Goal: Task Accomplishment & Management: Use online tool/utility

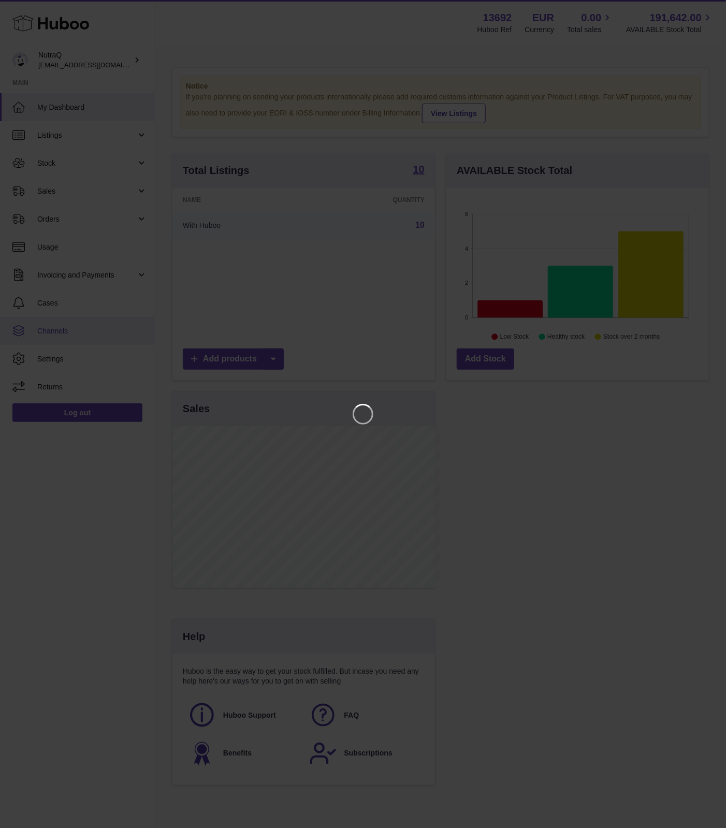
scroll to position [162, 268]
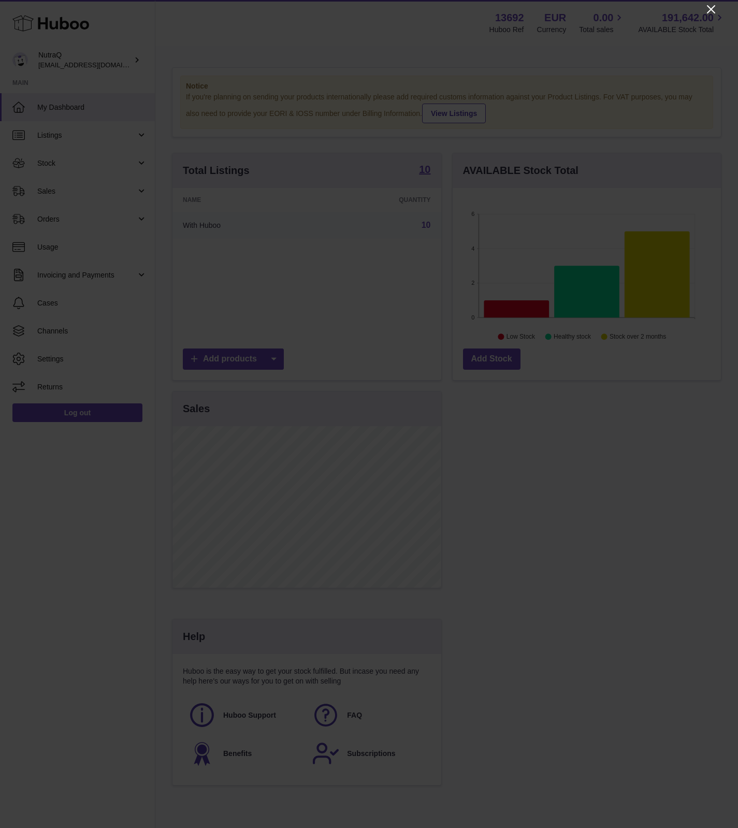
click at [713, 8] on icon "Close" at bounding box center [711, 9] width 8 height 8
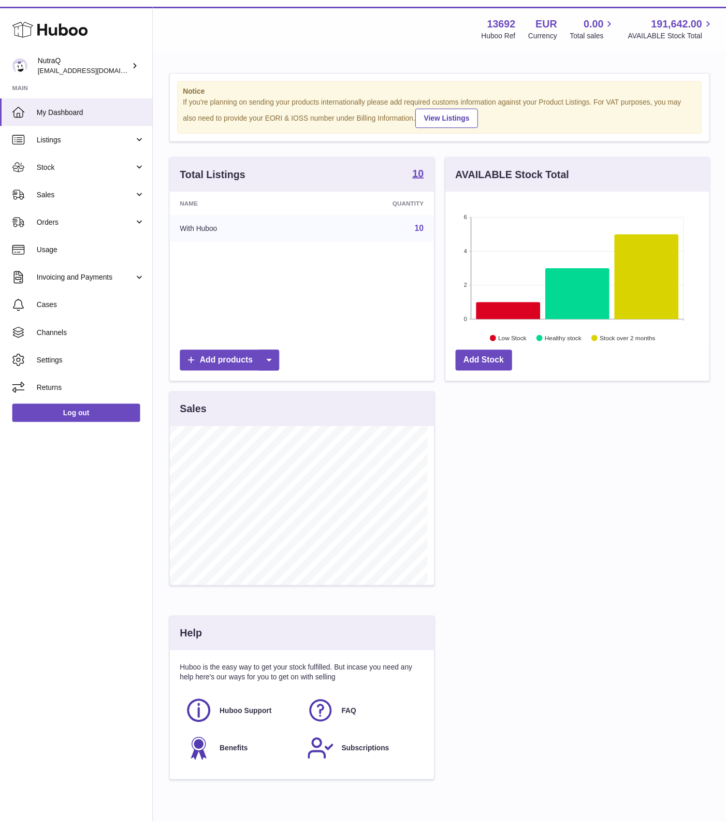
scroll to position [517468, 517367]
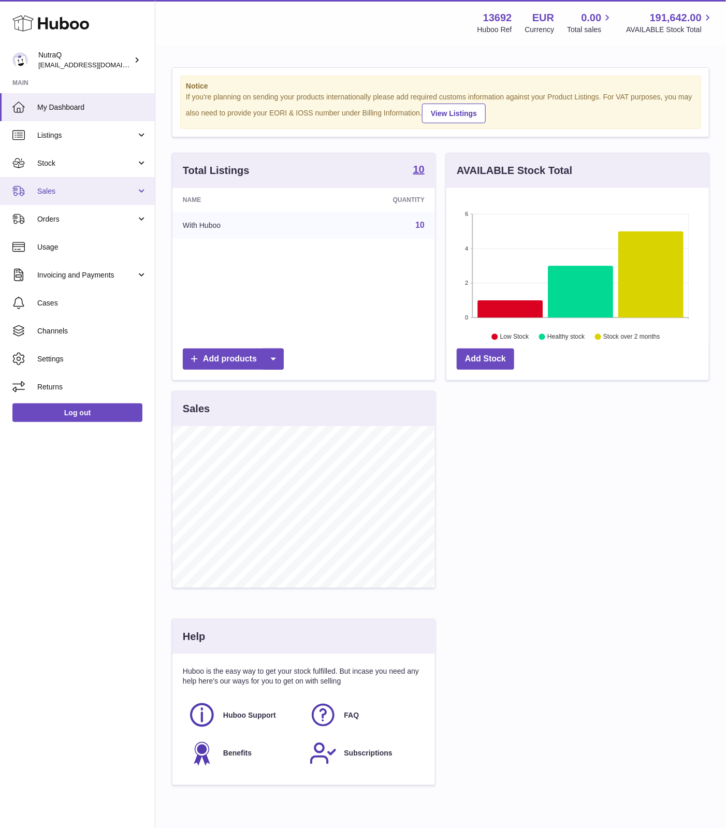
click at [56, 189] on span "Sales" at bounding box center [86, 191] width 99 height 10
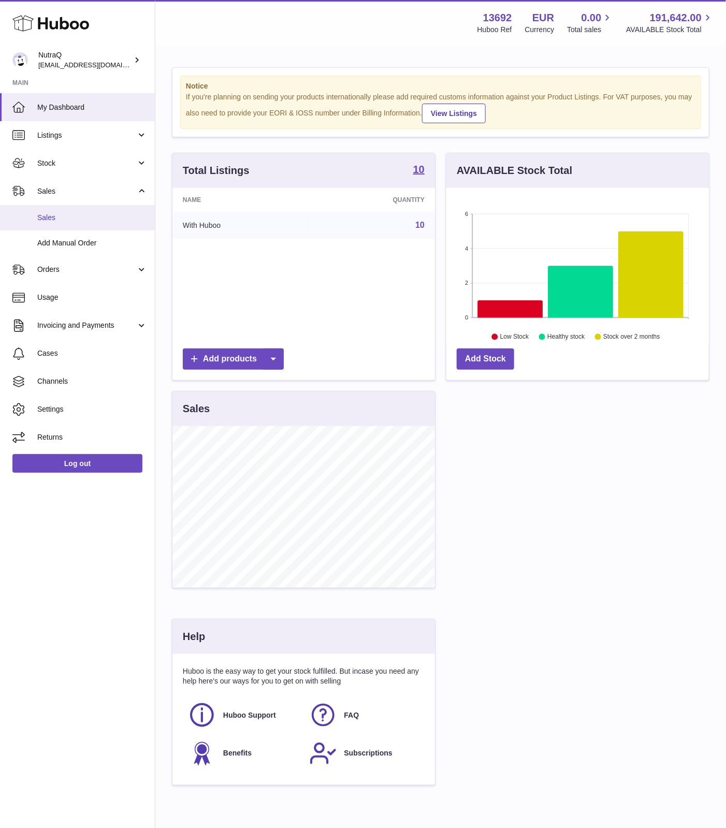
click at [56, 219] on span "Sales" at bounding box center [92, 218] width 110 height 10
click at [48, 213] on span "Sales" at bounding box center [92, 218] width 110 height 10
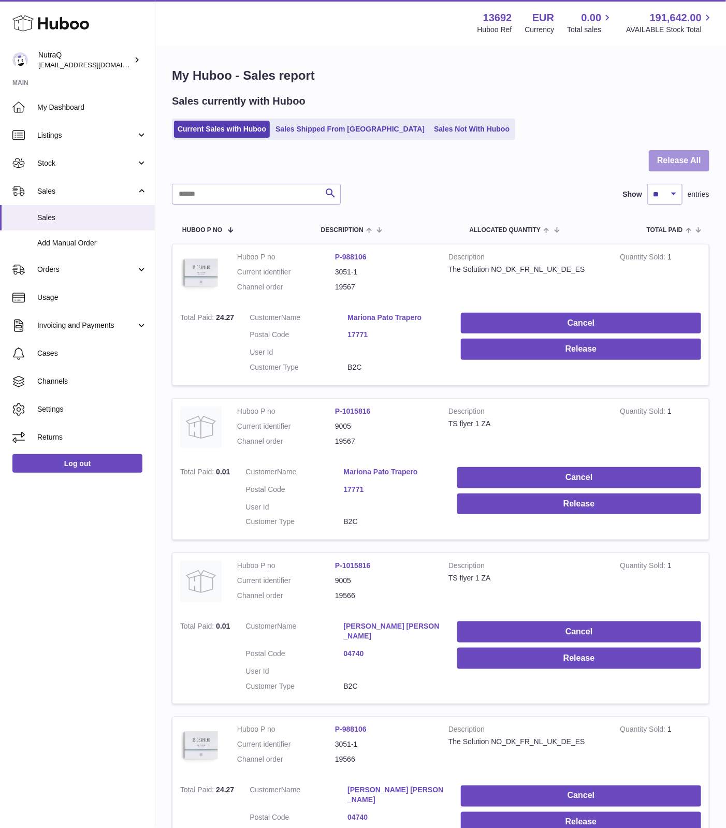
click at [668, 160] on button "Release All" at bounding box center [679, 160] width 61 height 21
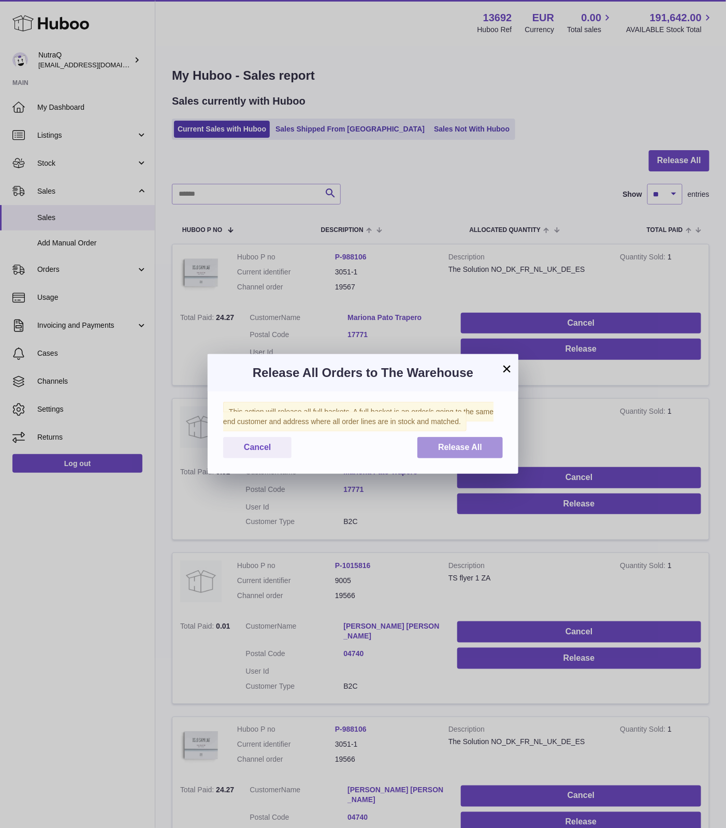
click at [473, 446] on span "Release All" at bounding box center [460, 447] width 44 height 9
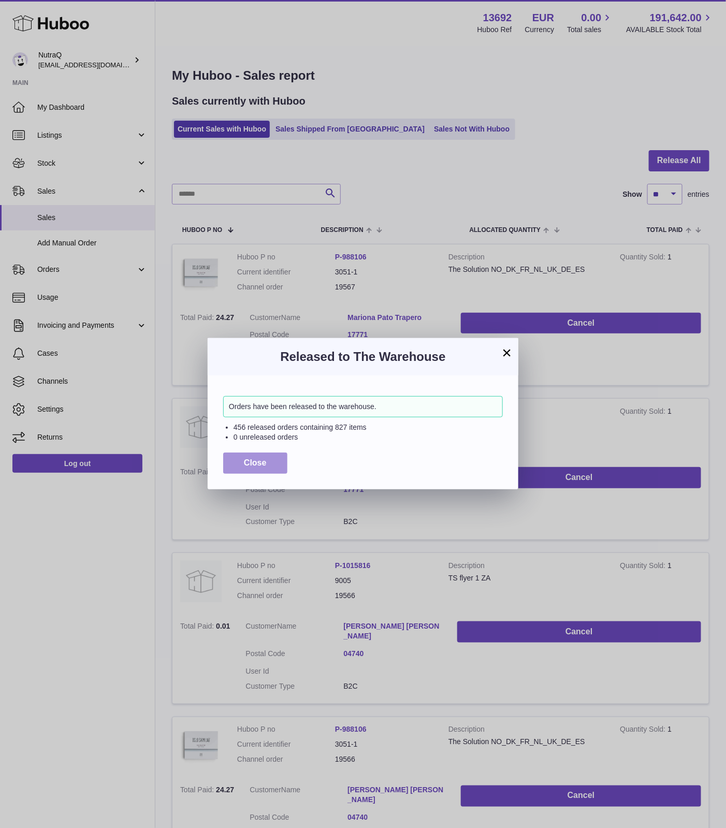
click at [258, 469] on button "Close" at bounding box center [255, 462] width 64 height 21
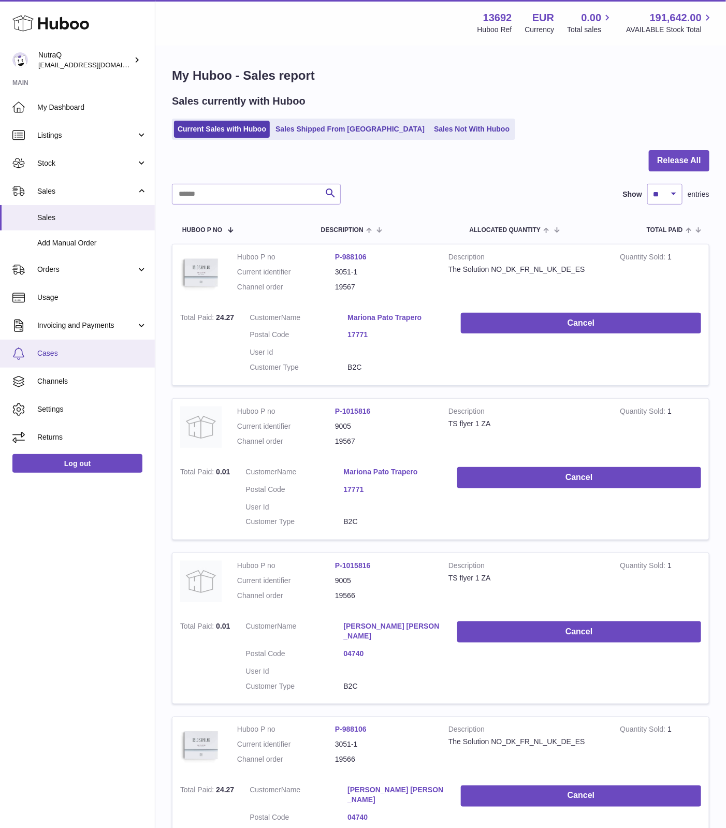
click at [67, 355] on span "Cases" at bounding box center [92, 353] width 110 height 10
